Goal: Find specific page/section: Find specific page/section

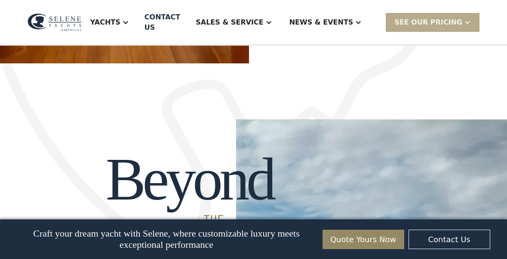
scroll to position [585, 0]
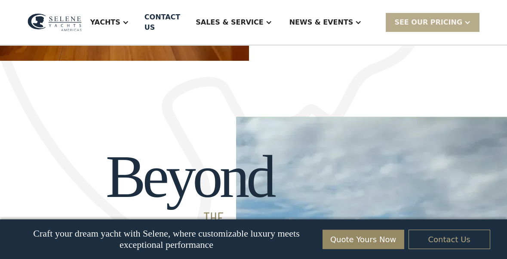
click at [470, 249] on link "Contact Us" at bounding box center [450, 238] width 82 height 19
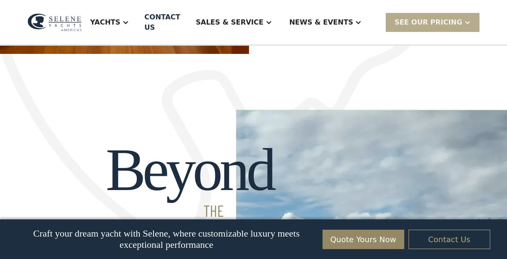
scroll to position [613, 0]
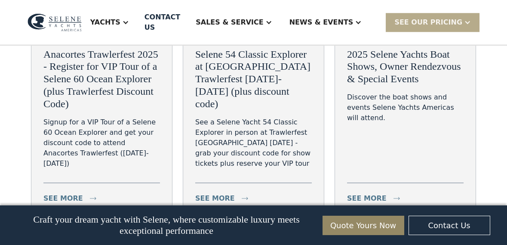
scroll to position [3040, 0]
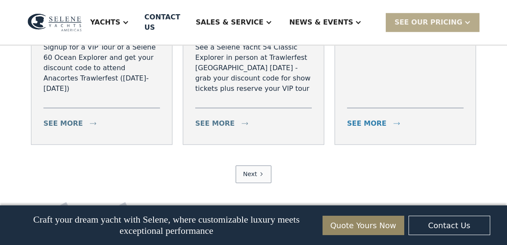
click at [374, 129] on div "see more" at bounding box center [367, 123] width 40 height 10
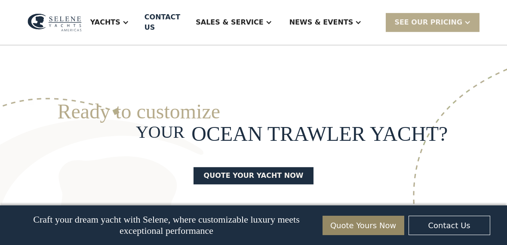
scroll to position [2096, 0]
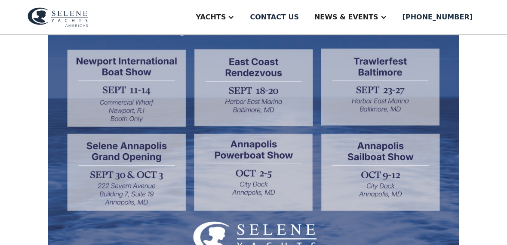
scroll to position [302, 0]
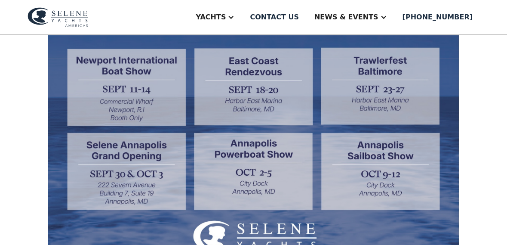
click at [273, 90] on img at bounding box center [253, 128] width 411 height 281
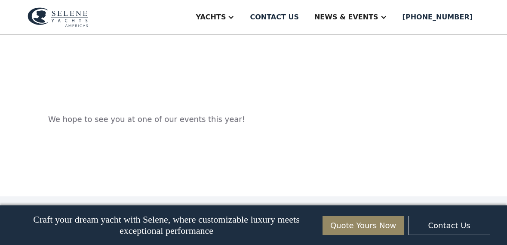
scroll to position [1103, 0]
